Goal: Use online tool/utility: Utilize a website feature to perform a specific function

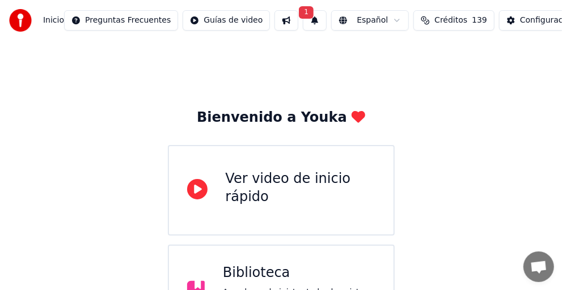
click at [269, 270] on div "Biblioteca" at bounding box center [299, 273] width 153 height 18
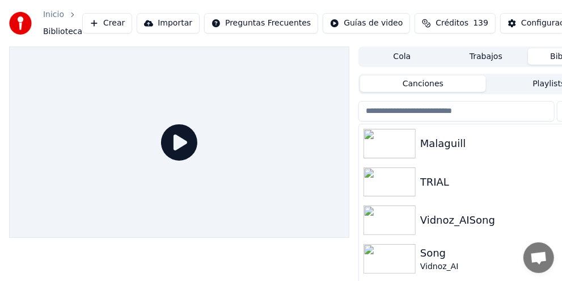
click at [412, 135] on img at bounding box center [389, 143] width 52 height 29
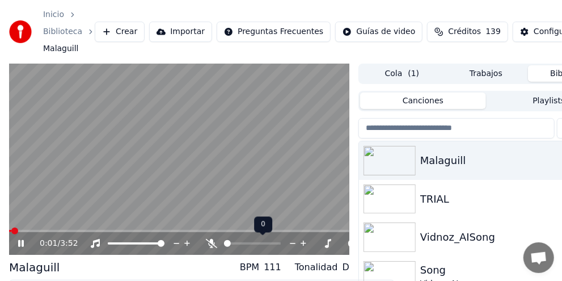
click at [216, 240] on icon at bounding box center [211, 243] width 11 height 9
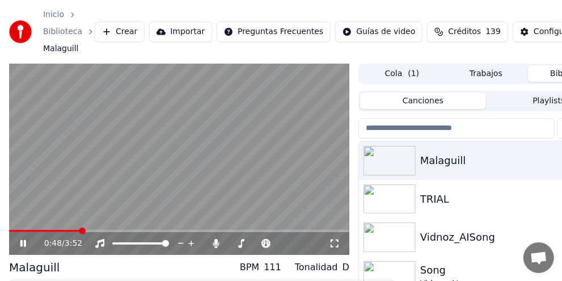
click at [333, 252] on div "0:48 / 3:52" at bounding box center [179, 243] width 340 height 23
click at [333, 242] on icon at bounding box center [334, 243] width 11 height 9
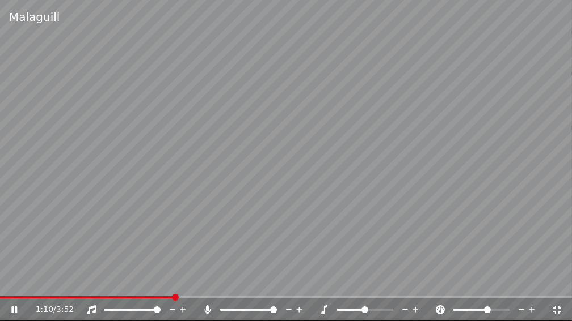
click at [488, 290] on span at bounding box center [480, 310] width 57 height 2
click at [497, 290] on div "1:22 / 3:52" at bounding box center [286, 310] width 572 height 23
click at [496, 290] on div at bounding box center [491, 309] width 91 height 11
click at [493, 290] on div at bounding box center [491, 309] width 91 height 11
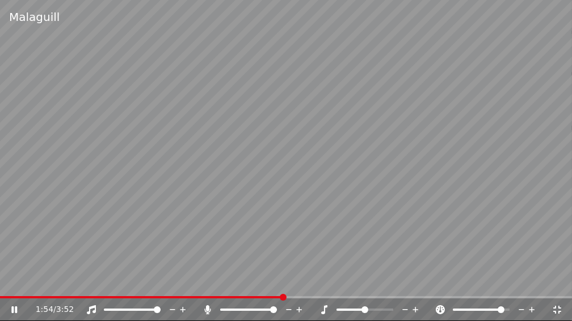
click at [443, 290] on div "1:54 / 3:52" at bounding box center [286, 310] width 572 height 23
click at [481, 290] on div at bounding box center [491, 309] width 91 height 11
click at [469, 290] on div at bounding box center [491, 309] width 91 height 11
click at [472, 290] on div at bounding box center [491, 309] width 91 height 11
click at [321, 281] on video at bounding box center [286, 160] width 572 height 321
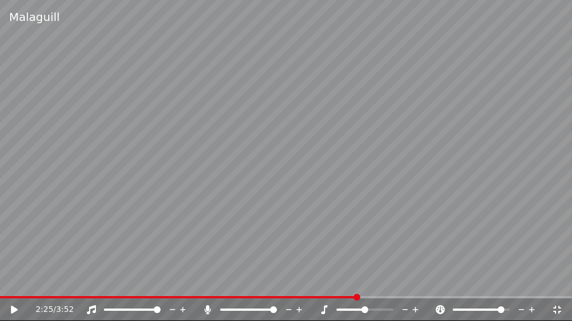
drag, startPoint x: 157, startPoint y: 305, endPoint x: 150, endPoint y: 307, distance: 7.2
click at [150, 290] on div at bounding box center [142, 309] width 91 height 11
click at [149, 290] on div at bounding box center [142, 309] width 91 height 11
click at [146, 290] on span at bounding box center [125, 310] width 43 height 2
click at [9, 290] on video at bounding box center [286, 160] width 572 height 321
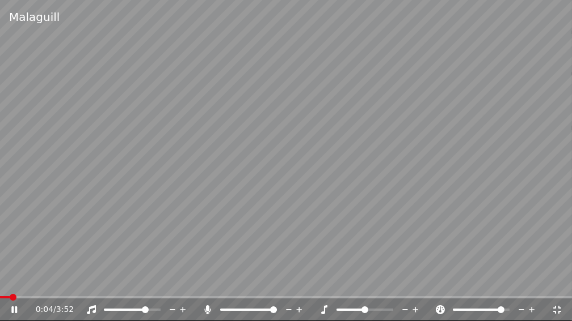
click at [9, 290] on span at bounding box center [5, 298] width 10 height 2
drag, startPoint x: 0, startPoint y: 295, endPoint x: 2, endPoint y: 308, distance: 13.2
click at [1, 290] on div "Malaguill 0:04 / 3:52" at bounding box center [286, 160] width 572 height 321
click at [7, 290] on span at bounding box center [3, 297] width 7 height 7
click at [0, 290] on span at bounding box center [3, 297] width 7 height 7
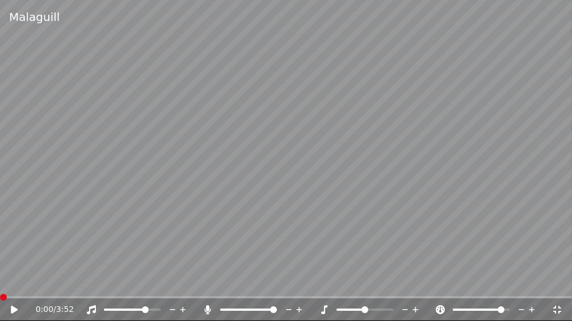
click at [15, 290] on icon at bounding box center [22, 310] width 27 height 9
click at [235, 238] on video at bounding box center [286, 160] width 572 height 321
click at [479, 290] on div at bounding box center [491, 309] width 91 height 11
click at [478, 290] on span at bounding box center [465, 310] width 26 height 2
click at [473, 290] on span at bounding box center [462, 310] width 21 height 2
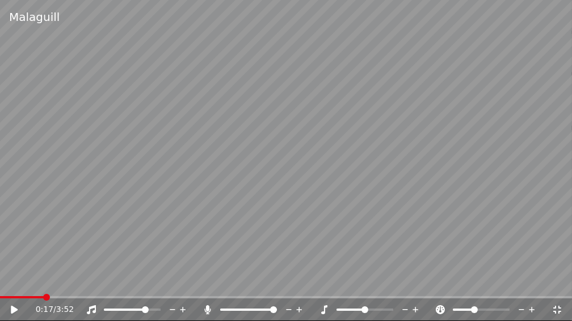
click at [0, 290] on video at bounding box center [286, 160] width 572 height 321
click at [0, 290] on span at bounding box center [23, 298] width 46 height 2
click at [16, 274] on video at bounding box center [286, 160] width 572 height 321
click at [160, 290] on span at bounding box center [157, 310] width 7 height 7
click at [249, 290] on div at bounding box center [258, 309] width 91 height 11
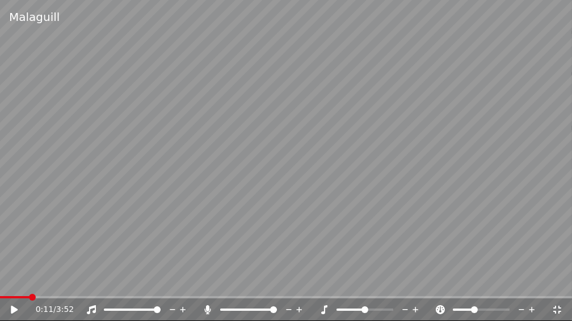
drag, startPoint x: 249, startPoint y: 308, endPoint x: 247, endPoint y: 315, distance: 6.5
click at [247, 290] on div at bounding box center [258, 309] width 91 height 11
click at [354, 290] on span at bounding box center [345, 310] width 19 height 2
click at [482, 290] on span at bounding box center [483, 310] width 7 height 7
click at [393, 290] on span at bounding box center [389, 310] width 7 height 7
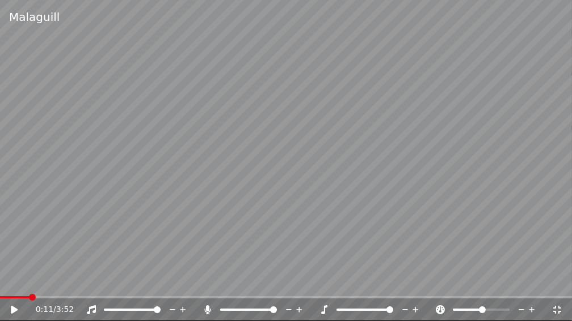
click at [2, 290] on span at bounding box center [14, 298] width 29 height 2
click at [15, 290] on icon at bounding box center [14, 310] width 7 height 8
click at [14, 290] on icon at bounding box center [22, 310] width 27 height 9
click at [358, 290] on span at bounding box center [360, 310] width 7 height 7
click at [16, 290] on icon at bounding box center [22, 310] width 27 height 9
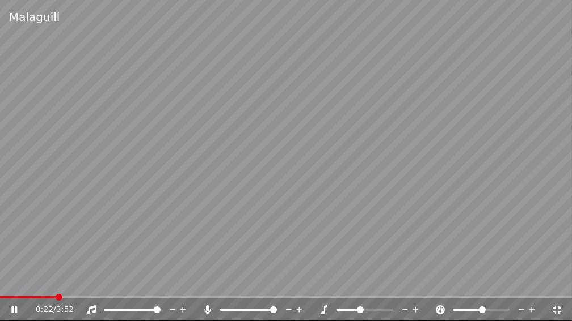
click at [308, 218] on video at bounding box center [286, 160] width 572 height 321
click at [560, 290] on icon at bounding box center [556, 310] width 11 height 9
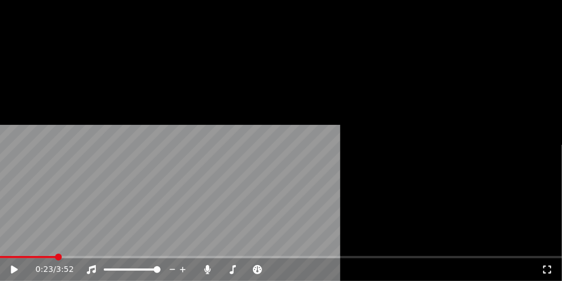
scroll to position [77, 0]
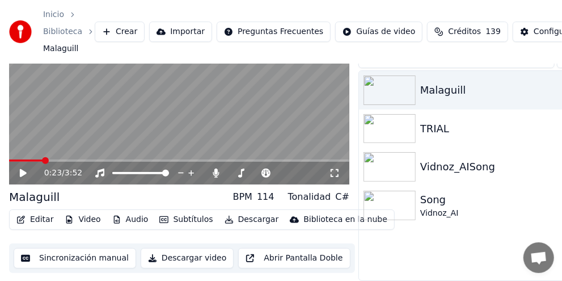
click at [69, 252] on button "Sincronización manual" at bounding box center [75, 258] width 122 height 20
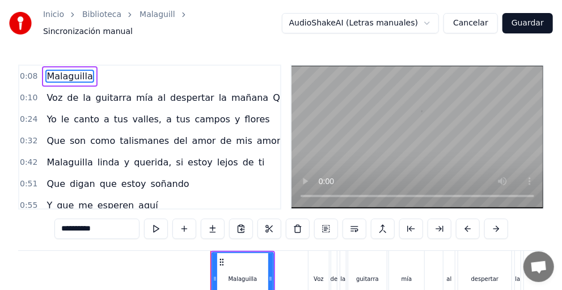
scroll to position [0, 449]
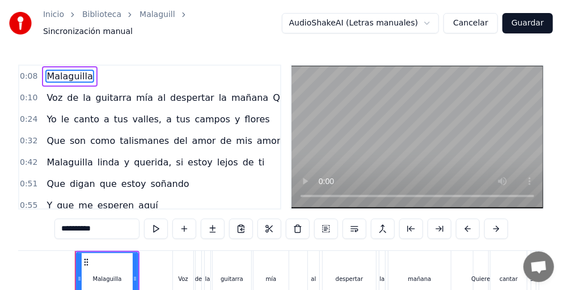
click at [185, 275] on div "Voz" at bounding box center [183, 279] width 10 height 9
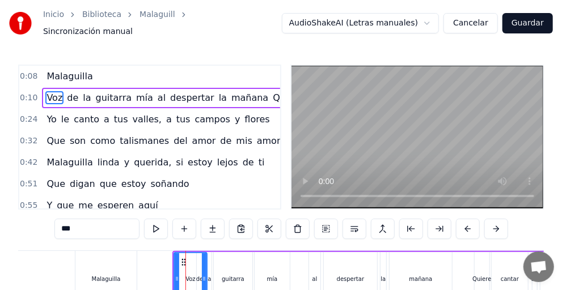
drag, startPoint x: 189, startPoint y: 268, endPoint x: 202, endPoint y: 267, distance: 12.5
click at [202, 267] on div at bounding box center [204, 279] width 5 height 52
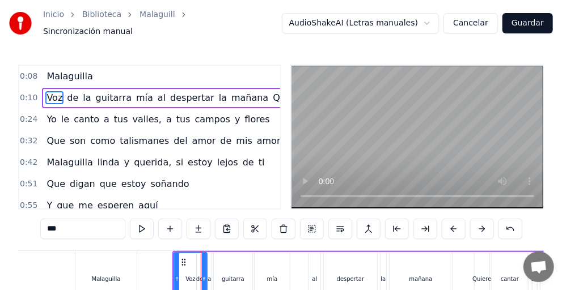
click at [216, 278] on div "guitarra" at bounding box center [233, 279] width 39 height 54
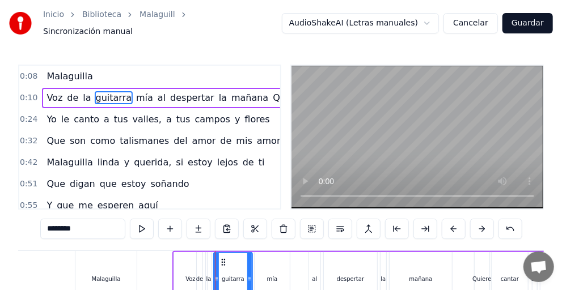
click at [198, 266] on div "de" at bounding box center [200, 279] width 6 height 54
type input "**"
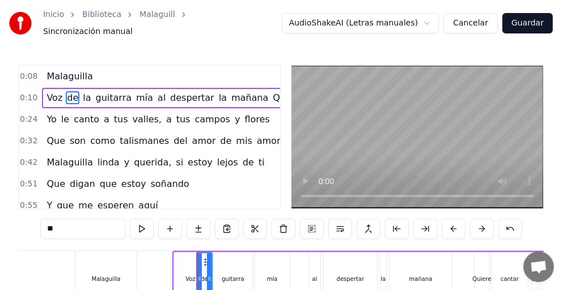
drag, startPoint x: 198, startPoint y: 274, endPoint x: 208, endPoint y: 276, distance: 9.8
click at [208, 276] on icon at bounding box center [209, 278] width 5 height 9
click at [209, 274] on icon at bounding box center [209, 278] width 5 height 9
drag, startPoint x: 200, startPoint y: 272, endPoint x: 207, endPoint y: 271, distance: 7.4
click at [207, 271] on div "de" at bounding box center [208, 279] width 7 height 52
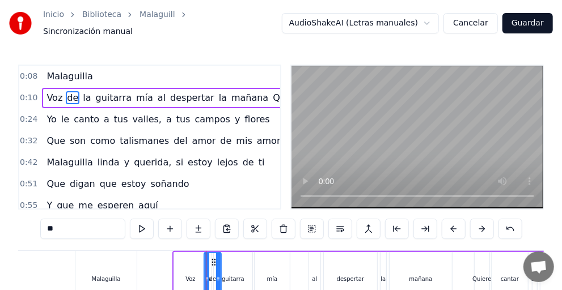
drag, startPoint x: 210, startPoint y: 266, endPoint x: 219, endPoint y: 266, distance: 9.1
click at [219, 266] on div at bounding box center [218, 279] width 5 height 52
drag, startPoint x: 208, startPoint y: 270, endPoint x: 216, endPoint y: 271, distance: 8.0
drag, startPoint x: 218, startPoint y: 268, endPoint x: 227, endPoint y: 268, distance: 8.5
click at [227, 268] on div at bounding box center [227, 279] width 5 height 52
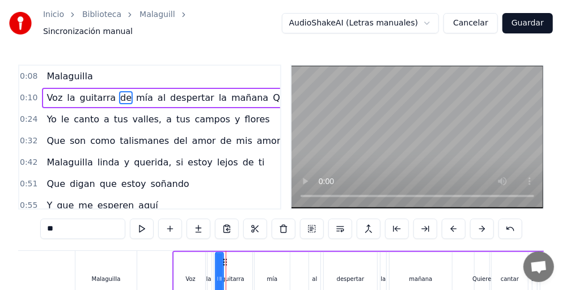
drag, startPoint x: 227, startPoint y: 268, endPoint x: 221, endPoint y: 269, distance: 6.3
click at [221, 269] on div at bounding box center [220, 279] width 5 height 52
click at [217, 274] on icon at bounding box center [217, 278] width 5 height 9
drag, startPoint x: 217, startPoint y: 270, endPoint x: 211, endPoint y: 272, distance: 6.6
click at [211, 272] on div "Voz la guitarra de mía al despertar la mañana Quiere cantar su alegría a mi tie…" at bounding box center [488, 279] width 633 height 56
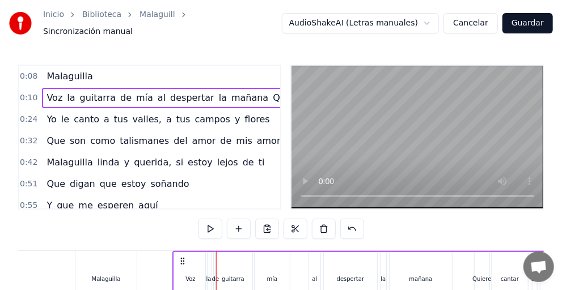
click at [210, 276] on div "la" at bounding box center [208, 279] width 5 height 9
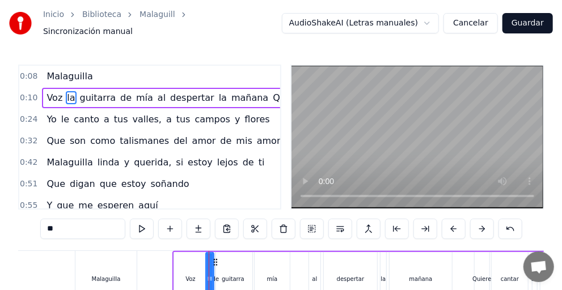
click at [209, 269] on div at bounding box center [211, 279] width 5 height 52
click at [210, 268] on div at bounding box center [210, 279] width 5 height 52
click at [470, 22] on button "Cancelar" at bounding box center [470, 23] width 54 height 20
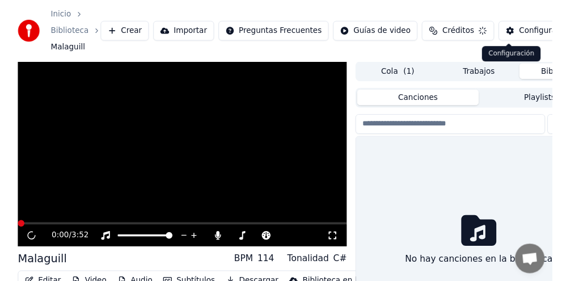
scroll to position [77, 0]
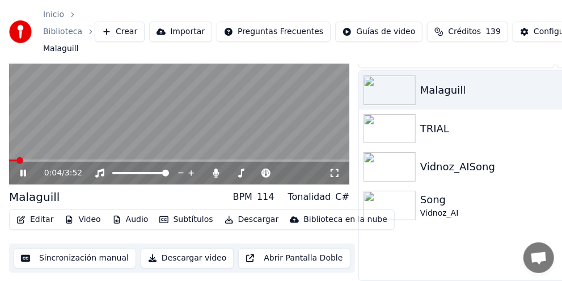
click at [28, 168] on icon at bounding box center [31, 172] width 26 height 9
